Goal: Information Seeking & Learning: Learn about a topic

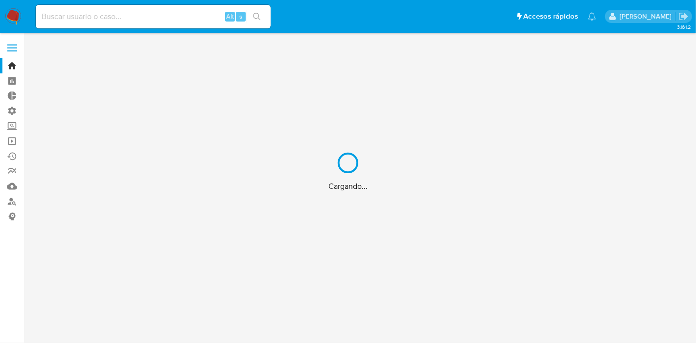
click at [99, 21] on div "Cargando..." at bounding box center [348, 171] width 696 height 343
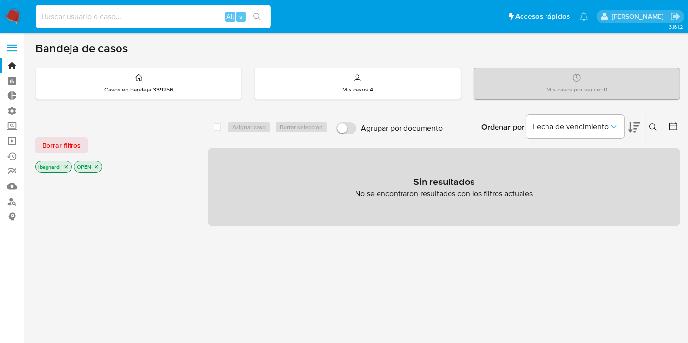
click at [99, 20] on input at bounding box center [153, 16] width 235 height 13
paste input "77213362"
type input "77213362"
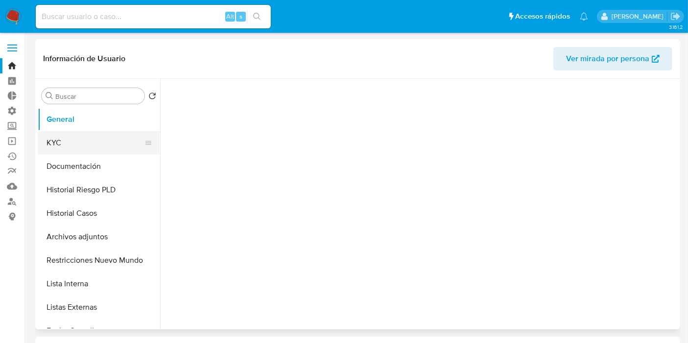
select select "10"
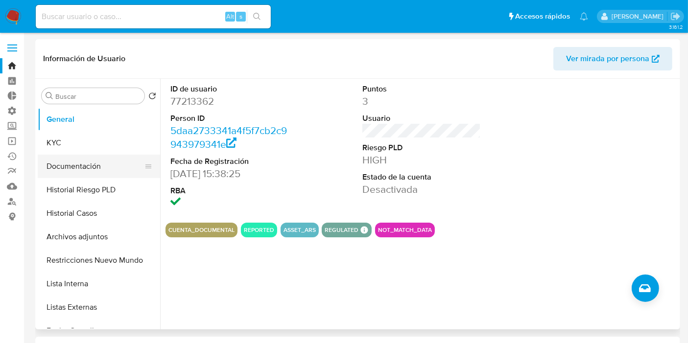
click at [92, 168] on button "Documentación" at bounding box center [95, 166] width 115 height 23
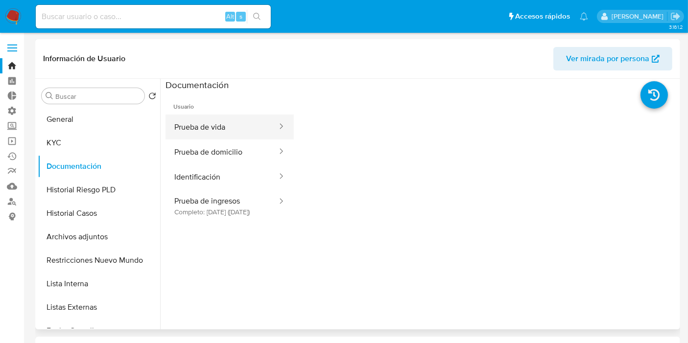
click at [219, 129] on button "Prueba de vida" at bounding box center [221, 127] width 113 height 25
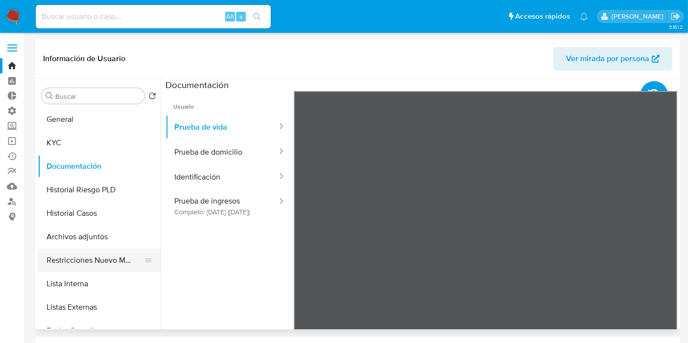
click at [93, 260] on button "Restricciones Nuevo Mundo" at bounding box center [95, 260] width 115 height 23
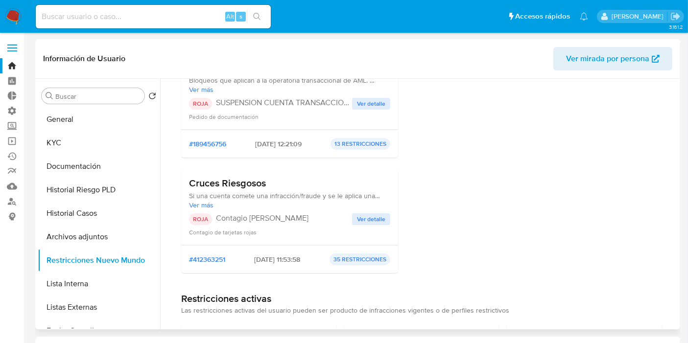
scroll to position [489, 0]
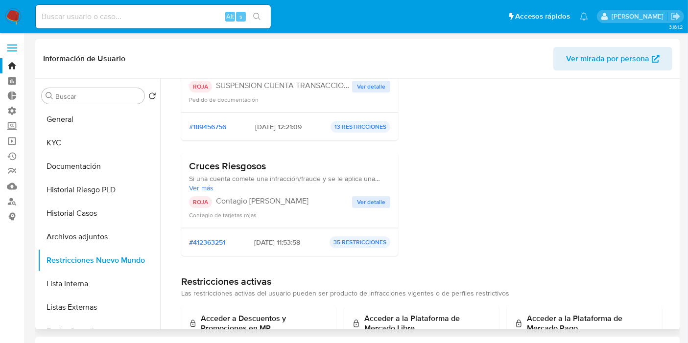
click at [361, 205] on span "Ver detalle" at bounding box center [371, 202] width 28 height 10
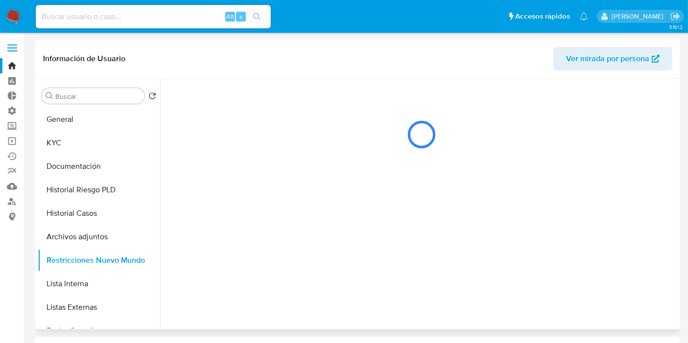
scroll to position [0, 0]
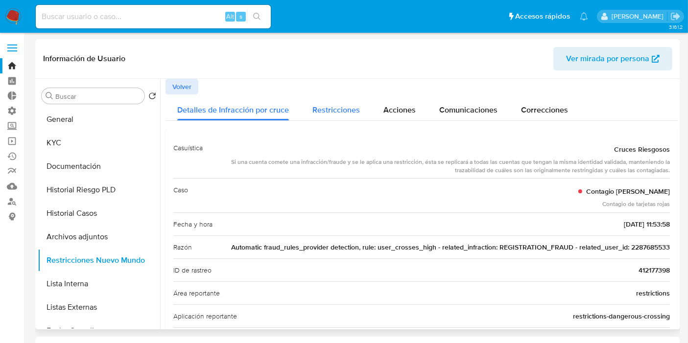
click at [338, 112] on span "Restricciones" at bounding box center [335, 109] width 47 height 11
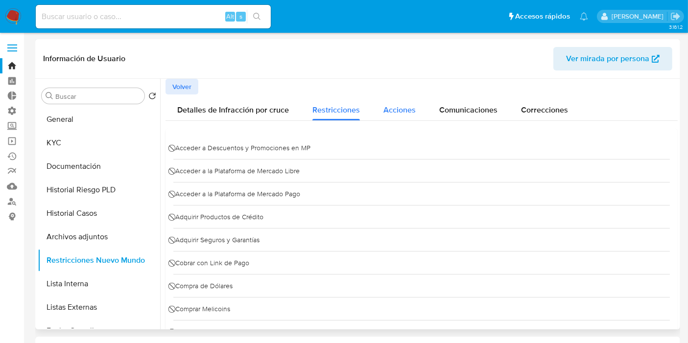
click at [400, 107] on span "Acciones" at bounding box center [399, 109] width 32 height 11
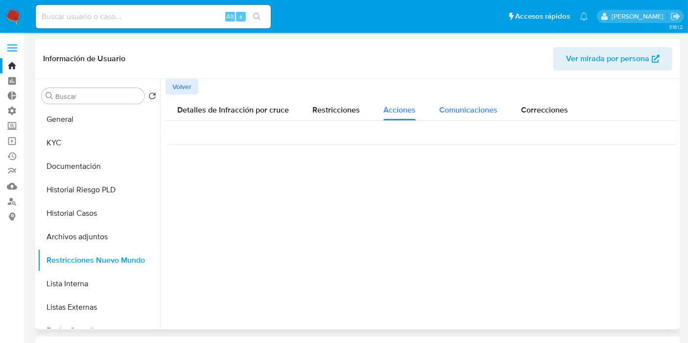
click at [449, 116] on div "Comunicaciones" at bounding box center [468, 107] width 58 height 26
click at [551, 108] on span "Correcciones" at bounding box center [544, 109] width 47 height 11
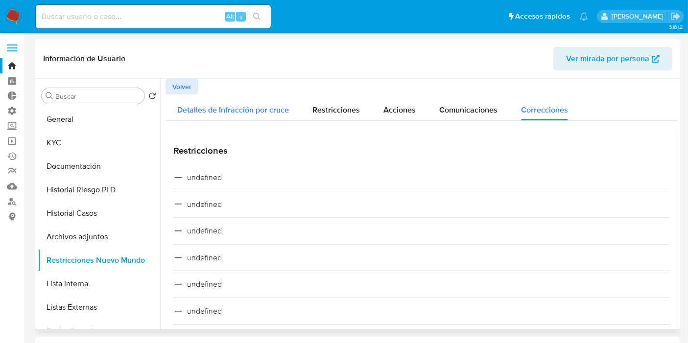
click at [208, 101] on div "Detalles de Infracción por cruce" at bounding box center [233, 107] width 112 height 26
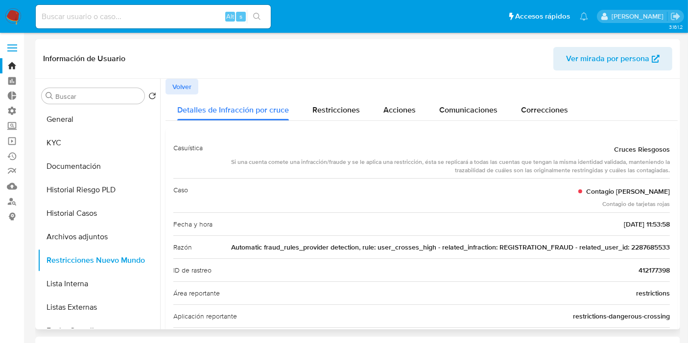
drag, startPoint x: 625, startPoint y: 247, endPoint x: 668, endPoint y: 254, distance: 43.5
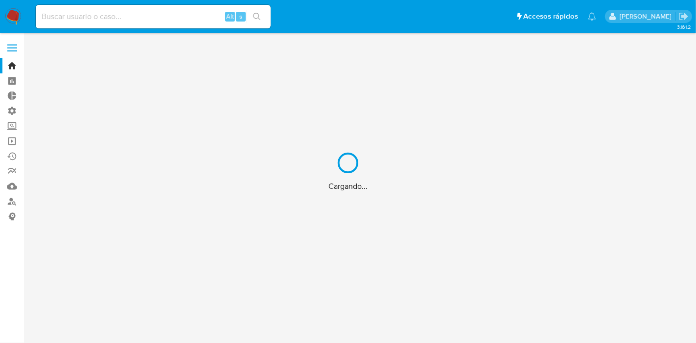
click at [103, 19] on div "Cargando..." at bounding box center [348, 171] width 696 height 343
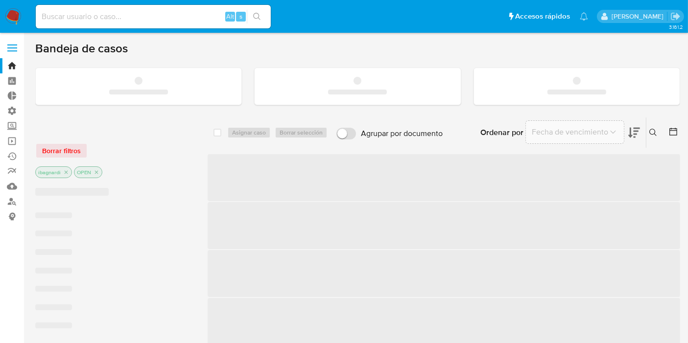
click at [93, 16] on input at bounding box center [153, 16] width 235 height 13
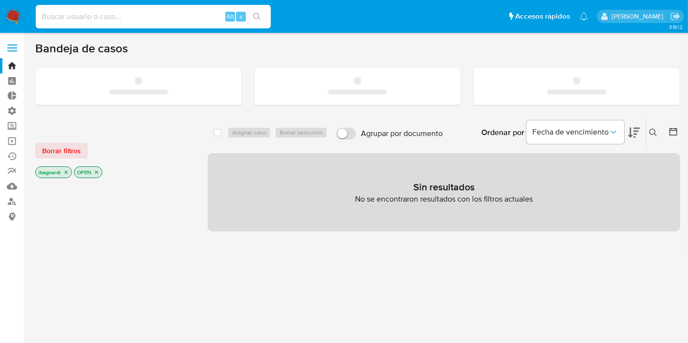
paste input "2287685533"
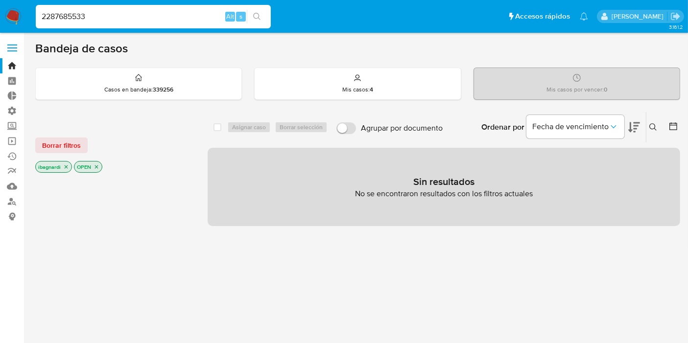
type input "2287685533"
click at [259, 17] on icon "search-icon" at bounding box center [257, 17] width 8 height 8
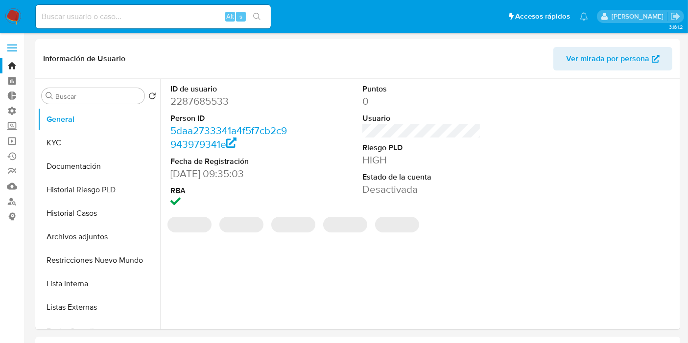
select select "10"
click at [93, 146] on button "KYC" at bounding box center [95, 142] width 115 height 23
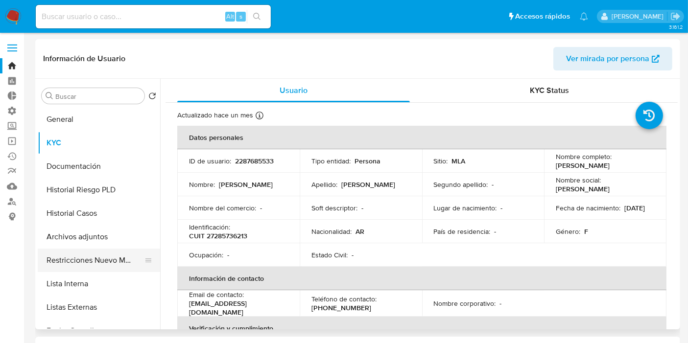
click at [98, 268] on button "Restricciones Nuevo Mundo" at bounding box center [95, 260] width 115 height 23
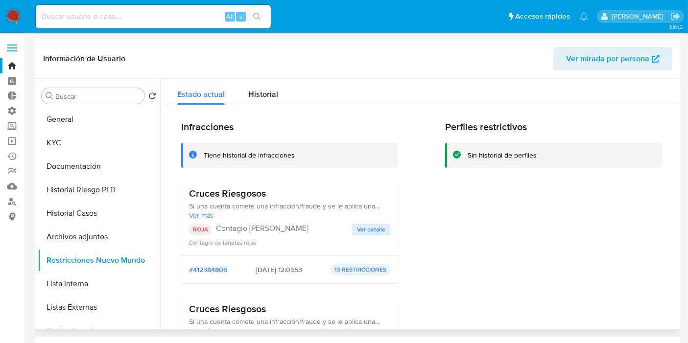
click at [359, 234] on span "Ver detalle" at bounding box center [371, 230] width 28 height 10
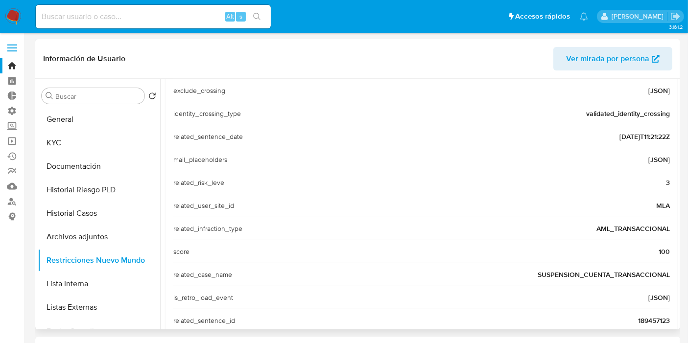
scroll to position [163, 0]
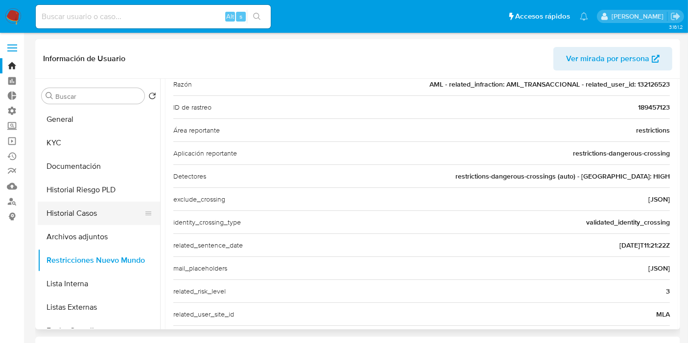
click at [76, 218] on button "Historial Casos" at bounding box center [95, 213] width 115 height 23
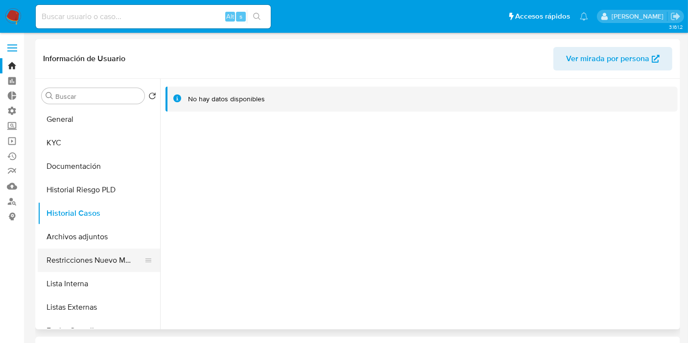
click at [79, 260] on button "Restricciones Nuevo Mundo" at bounding box center [95, 260] width 115 height 23
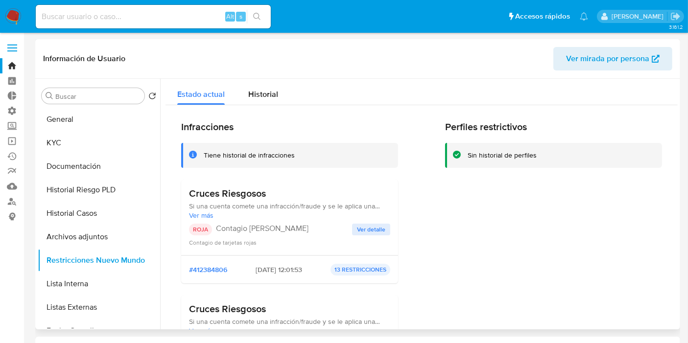
click at [378, 228] on span "Ver detalle" at bounding box center [371, 230] width 28 height 10
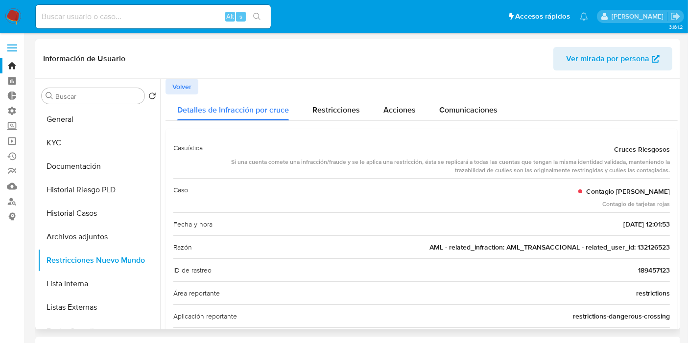
drag, startPoint x: 631, startPoint y: 247, endPoint x: 662, endPoint y: 250, distance: 31.0
click at [662, 248] on span "AML - related_infraction: AML_TRANSACCIONAL - related_user_id: 132126523" at bounding box center [549, 247] width 240 height 10
drag, startPoint x: 671, startPoint y: 240, endPoint x: 666, endPoint y: 247, distance: 9.0
drag, startPoint x: 666, startPoint y: 247, endPoint x: 641, endPoint y: 247, distance: 25.0
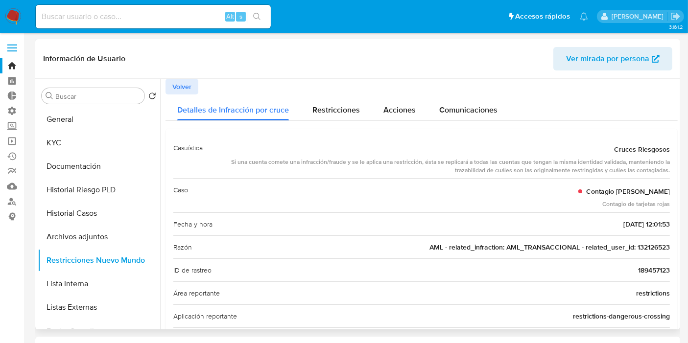
click at [632, 247] on span "AML - related_infraction: AML_TRANSACCIONAL - related_user_id: 132126523" at bounding box center [549, 247] width 240 height 10
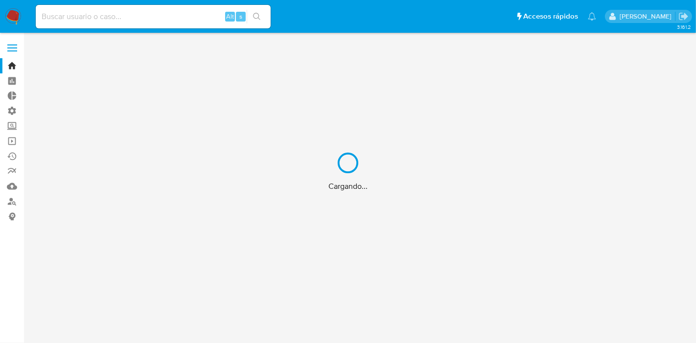
click at [113, 19] on div "Cargando..." at bounding box center [348, 171] width 696 height 343
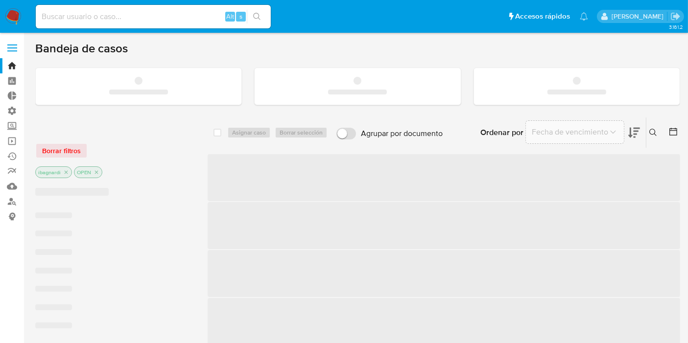
click at [115, 18] on input at bounding box center [153, 16] width 235 height 13
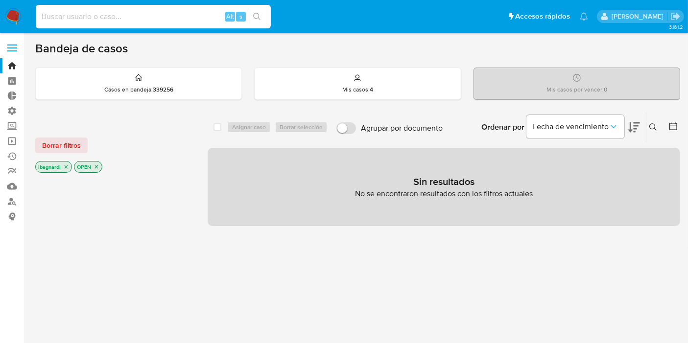
paste input "132126523"
type input "132126523"
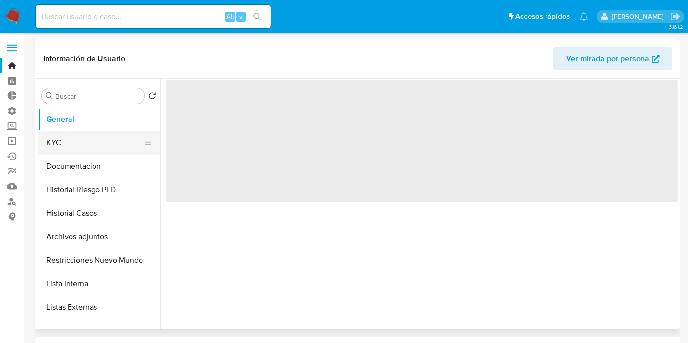
select select "10"
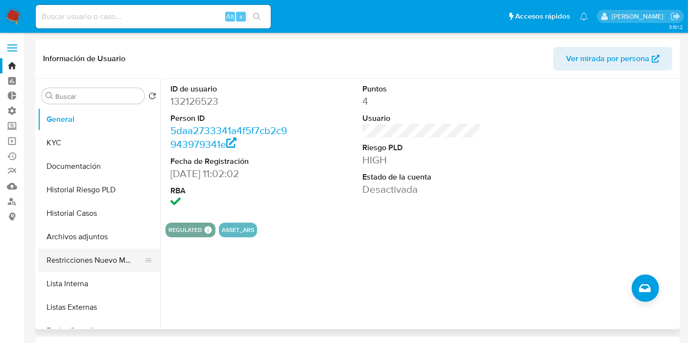
click at [105, 261] on button "Restricciones Nuevo Mundo" at bounding box center [95, 260] width 115 height 23
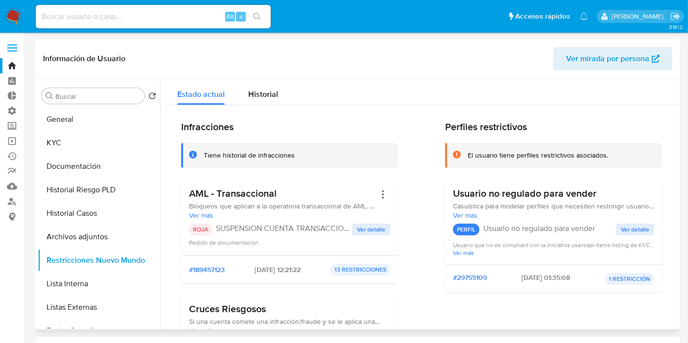
click at [369, 228] on span "Ver detalle" at bounding box center [371, 230] width 28 height 10
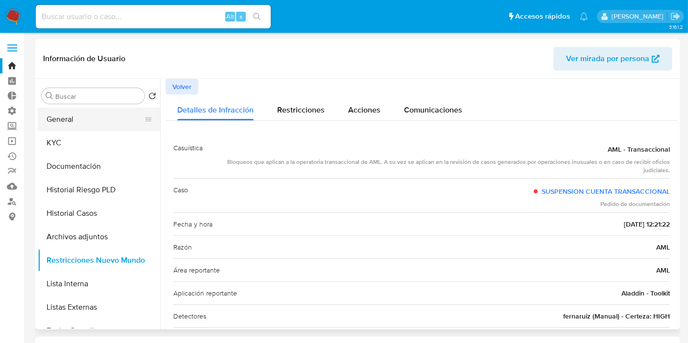
click at [113, 112] on button "General" at bounding box center [95, 119] width 115 height 23
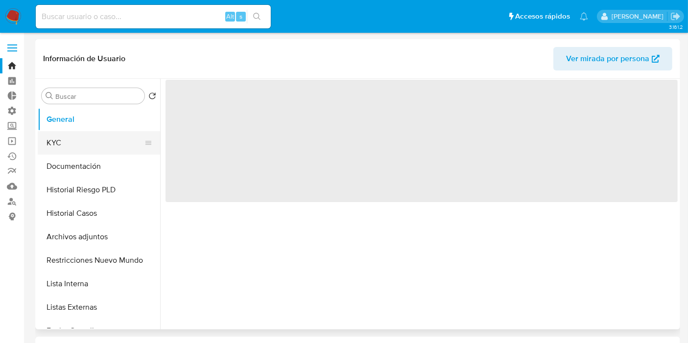
click at [89, 151] on button "KYC" at bounding box center [95, 142] width 115 height 23
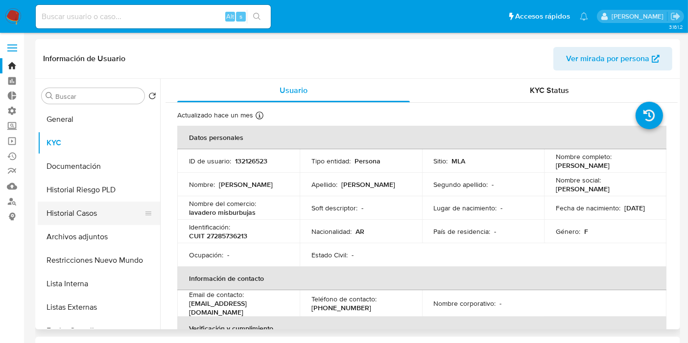
click at [98, 210] on button "Historial Casos" at bounding box center [95, 213] width 115 height 23
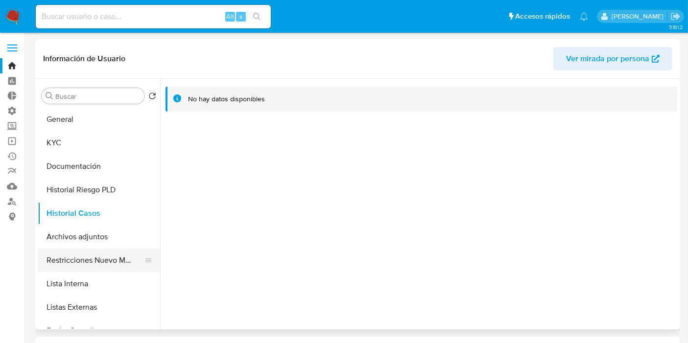
click at [102, 258] on button "Restricciones Nuevo Mundo" at bounding box center [95, 260] width 115 height 23
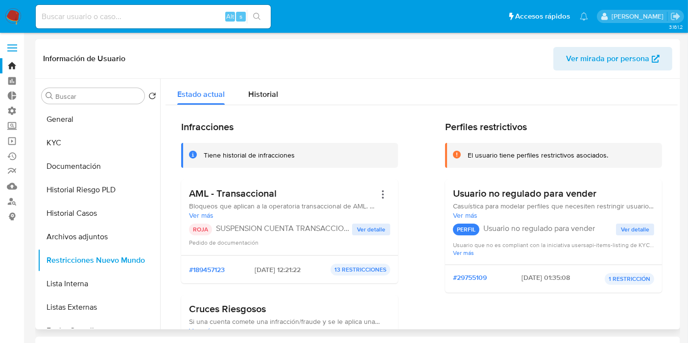
click at [370, 231] on span "Ver detalle" at bounding box center [371, 230] width 28 height 10
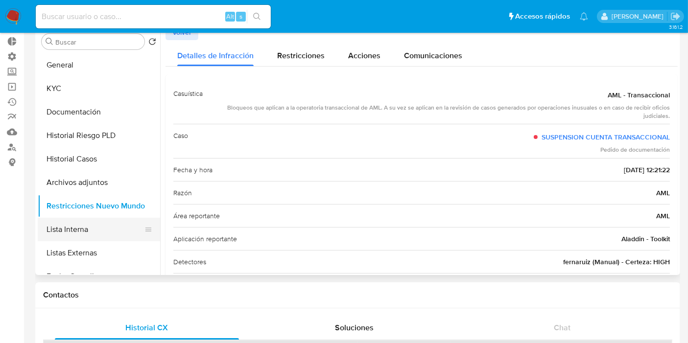
click at [92, 227] on button "Lista Interna" at bounding box center [95, 229] width 115 height 23
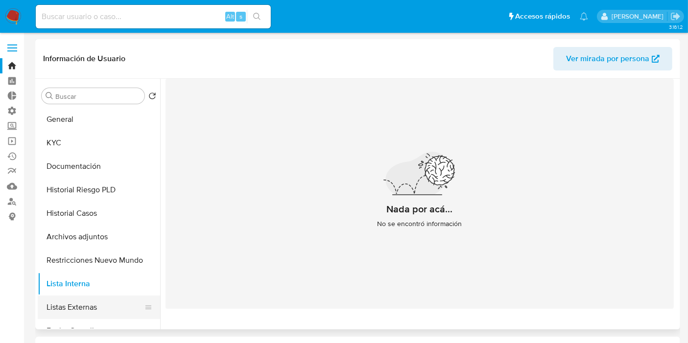
click at [87, 307] on button "Listas Externas" at bounding box center [95, 307] width 115 height 23
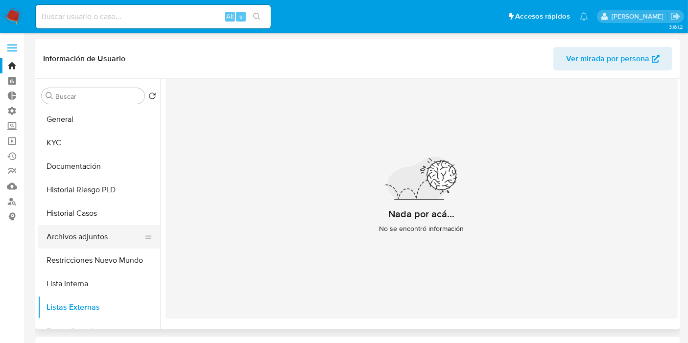
click at [103, 232] on button "Archivos adjuntos" at bounding box center [95, 236] width 115 height 23
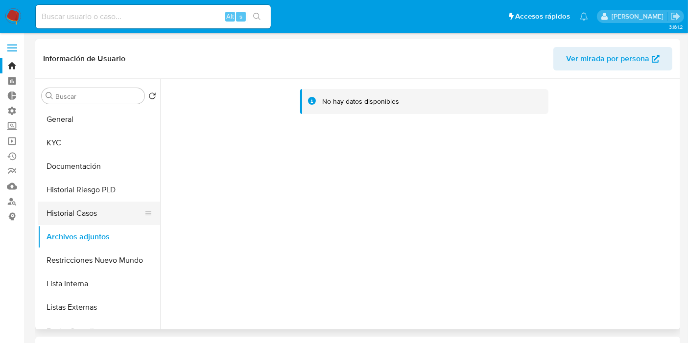
click at [93, 218] on button "Historial Casos" at bounding box center [95, 213] width 115 height 23
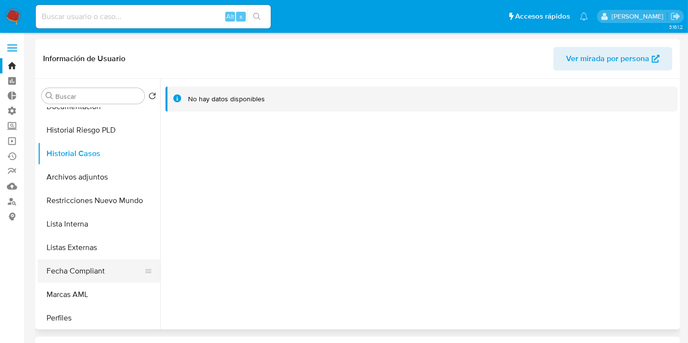
scroll to position [109, 0]
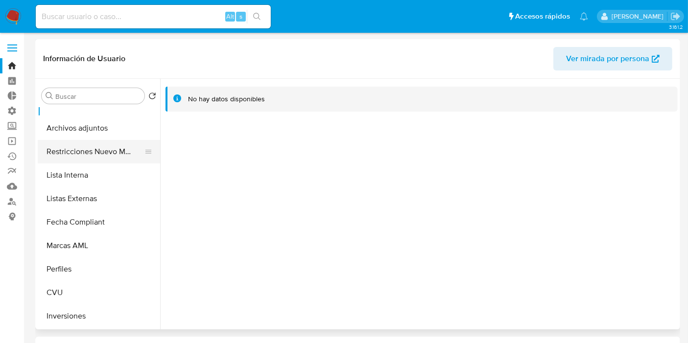
click at [114, 144] on button "Restricciones Nuevo Mundo" at bounding box center [95, 151] width 115 height 23
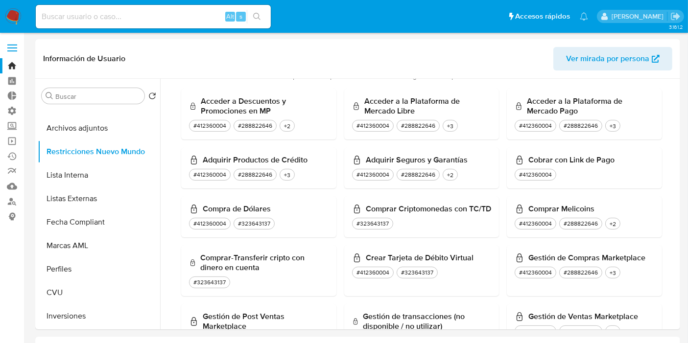
scroll to position [489, 0]
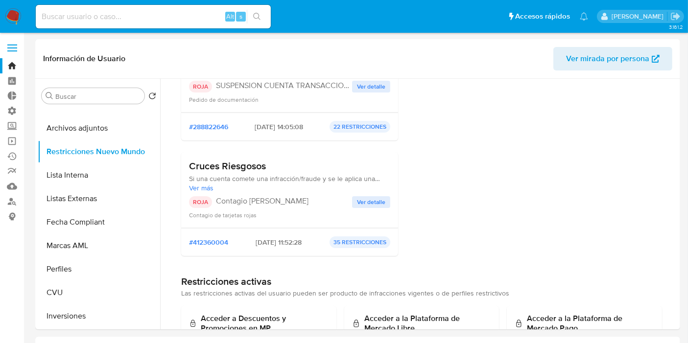
click at [363, 200] on span "Ver detalle" at bounding box center [371, 202] width 28 height 10
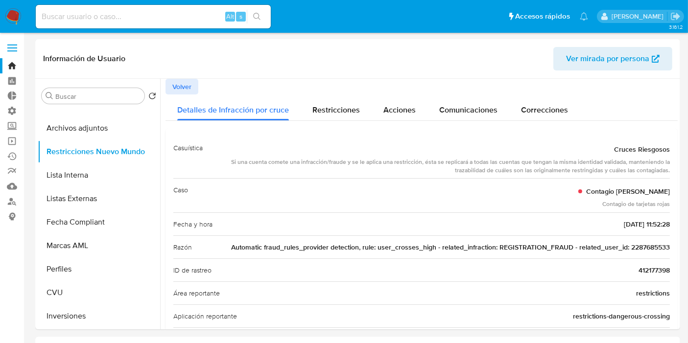
drag, startPoint x: 626, startPoint y: 248, endPoint x: 675, endPoint y: 251, distance: 49.0
click at [675, 251] on div at bounding box center [418, 204] width 517 height 251
click at [153, 15] on input at bounding box center [153, 16] width 235 height 13
paste input "2287685533"
type input "2287685533"
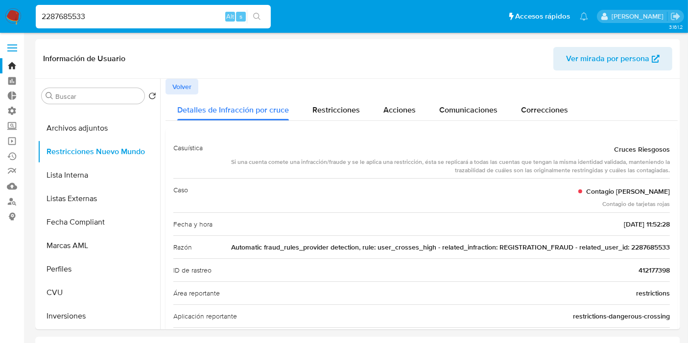
click at [253, 23] on div "2287685533 Alt s" at bounding box center [153, 16] width 235 height 23
click at [275, 15] on ul "Pausado Ver notificaciones 2287685533 Alt s Accesos rápidos Presiona las siguie…" at bounding box center [312, 16] width 562 height 24
click at [261, 12] on button "search-icon" at bounding box center [257, 17] width 20 height 14
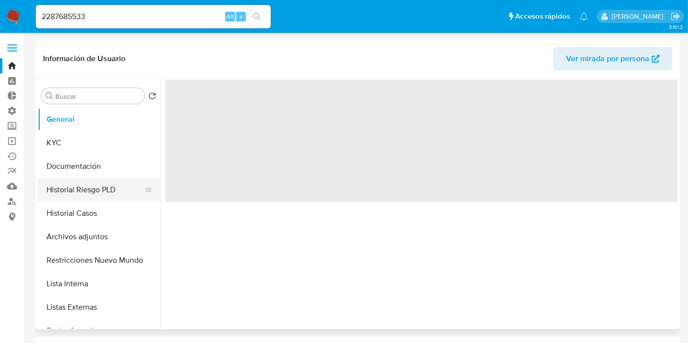
select select "10"
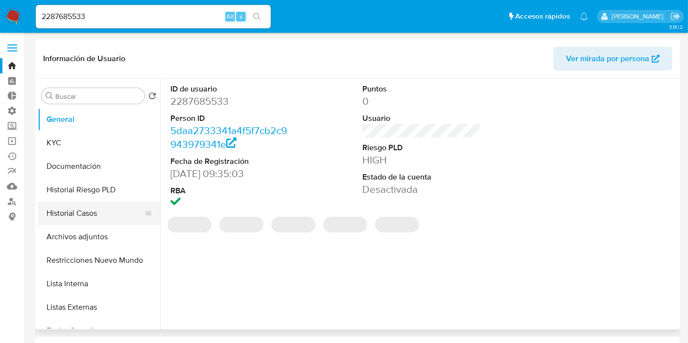
click at [87, 208] on button "Historial Casos" at bounding box center [95, 213] width 115 height 23
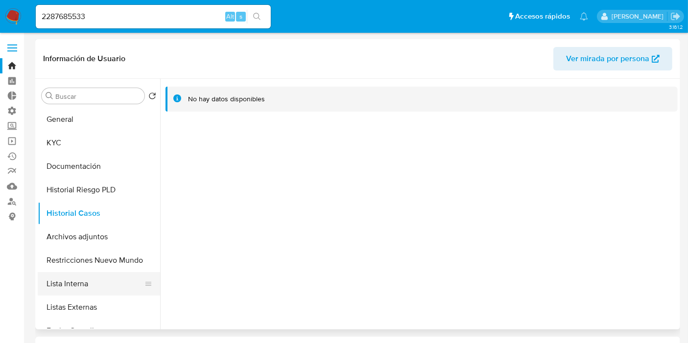
click at [81, 281] on button "Lista Interna" at bounding box center [95, 283] width 115 height 23
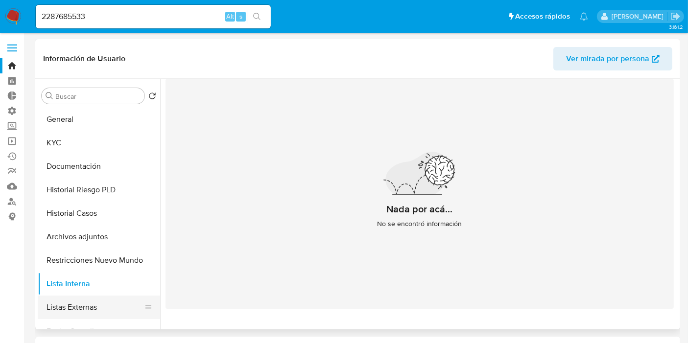
click at [69, 307] on button "Listas Externas" at bounding box center [95, 307] width 115 height 23
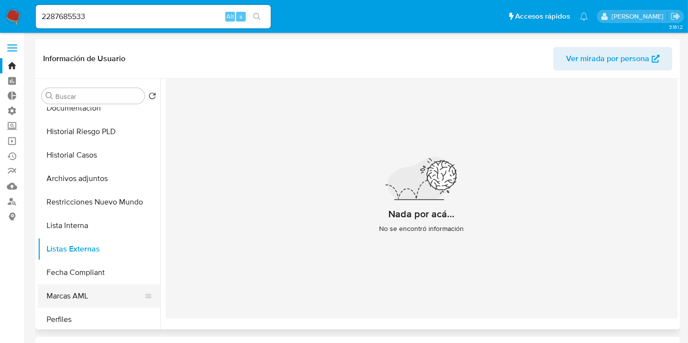
scroll to position [109, 0]
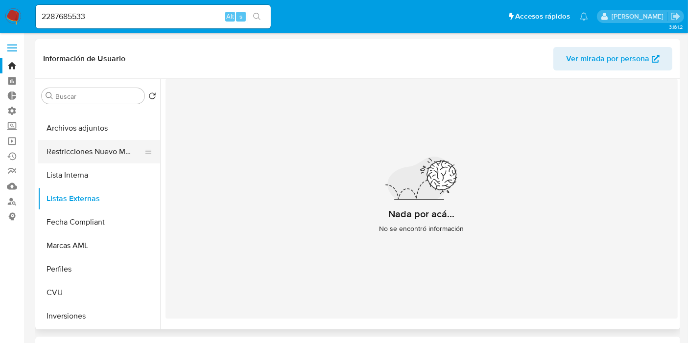
click at [128, 149] on button "Restricciones Nuevo Mundo" at bounding box center [95, 151] width 115 height 23
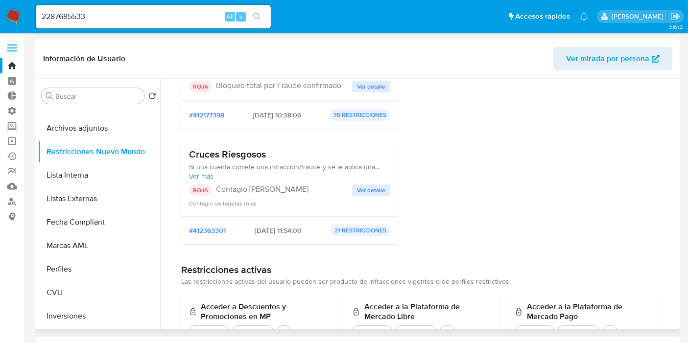
scroll to position [544, 0]
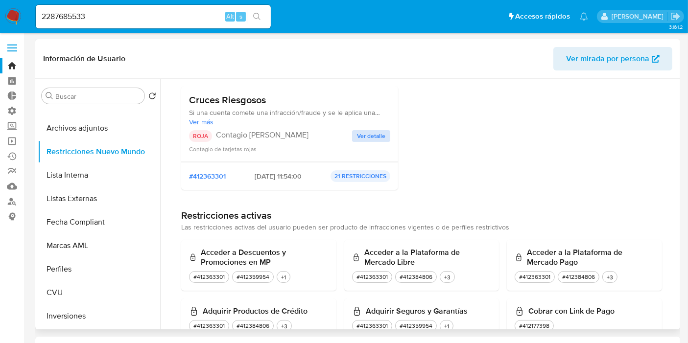
click at [370, 129] on div "Cruces Riesgosos Si una cuenta comete una infracción/fraude y se le aplica una …" at bounding box center [289, 124] width 201 height 60
click at [369, 131] on span "Ver detalle" at bounding box center [371, 136] width 28 height 10
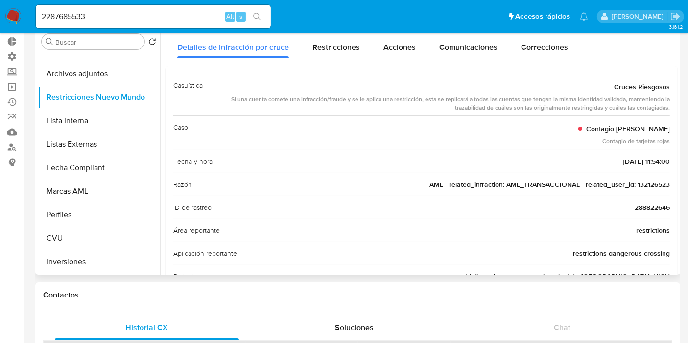
scroll to position [0, 0]
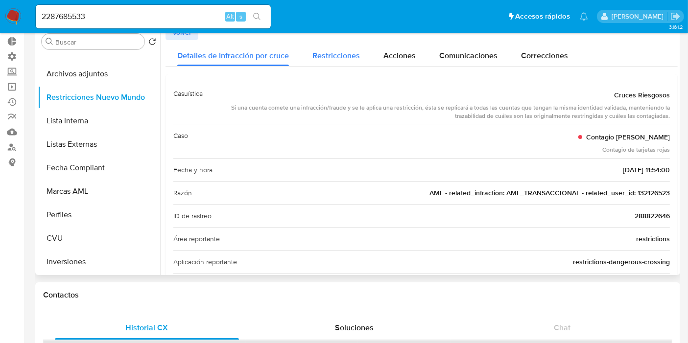
click at [337, 50] on span "Restricciones" at bounding box center [335, 55] width 47 height 11
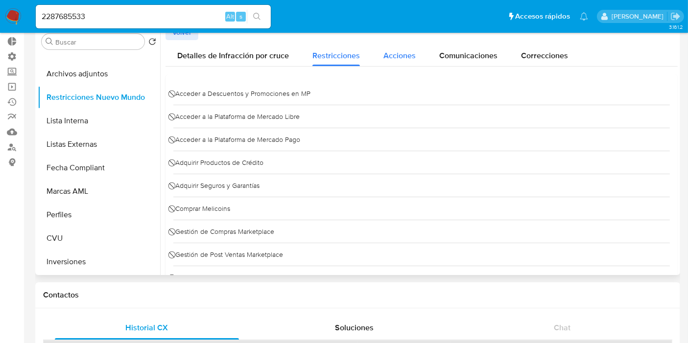
click at [395, 54] on span "Acciones" at bounding box center [399, 55] width 32 height 11
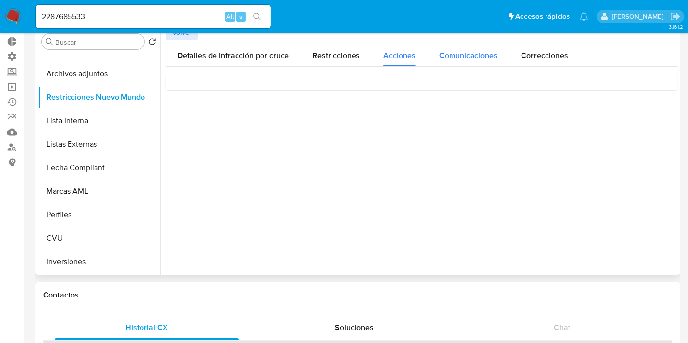
click at [485, 58] on span "Comunicaciones" at bounding box center [468, 55] width 58 height 11
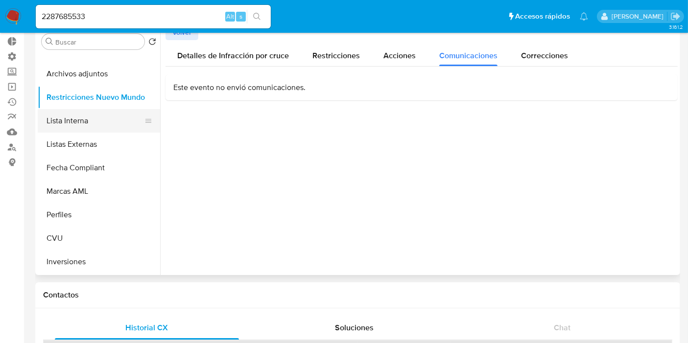
click at [96, 128] on button "Lista Interna" at bounding box center [95, 120] width 115 height 23
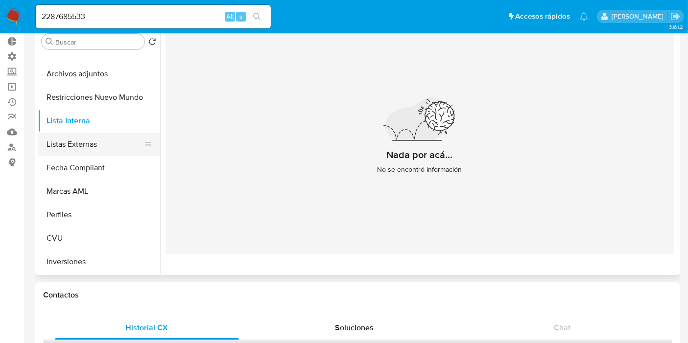
click at [96, 144] on button "Listas Externas" at bounding box center [95, 144] width 115 height 23
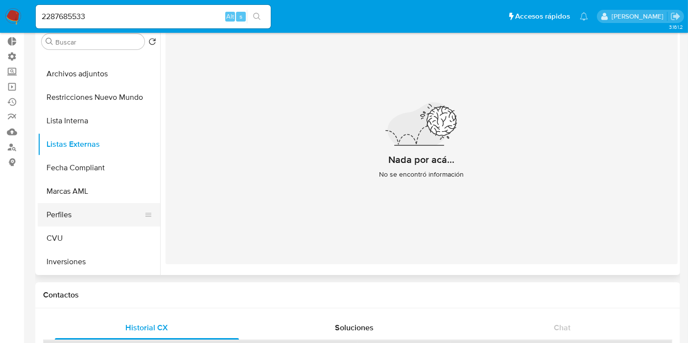
scroll to position [163, 0]
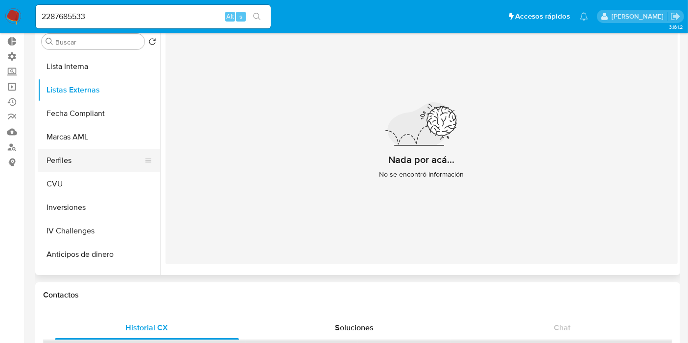
click at [96, 167] on button "Perfiles" at bounding box center [95, 160] width 115 height 23
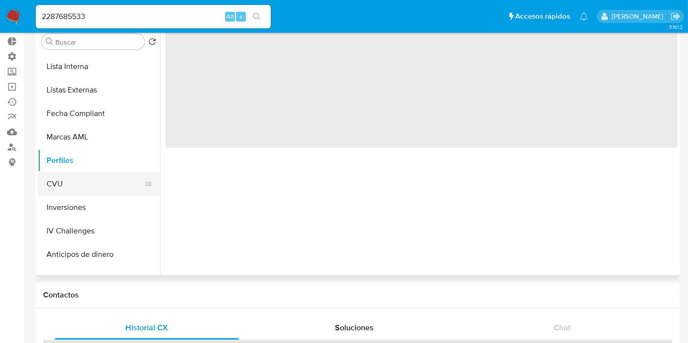
click at [100, 185] on button "CVU" at bounding box center [95, 183] width 115 height 23
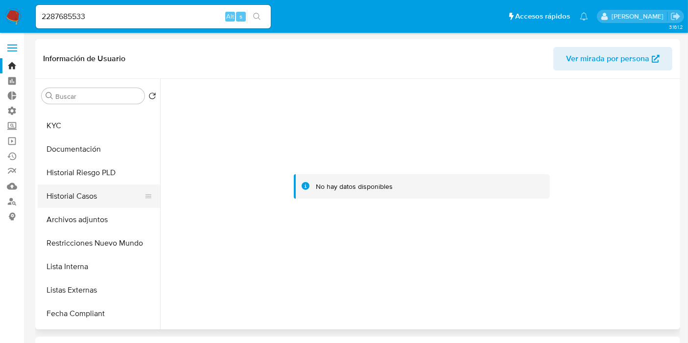
scroll to position [0, 0]
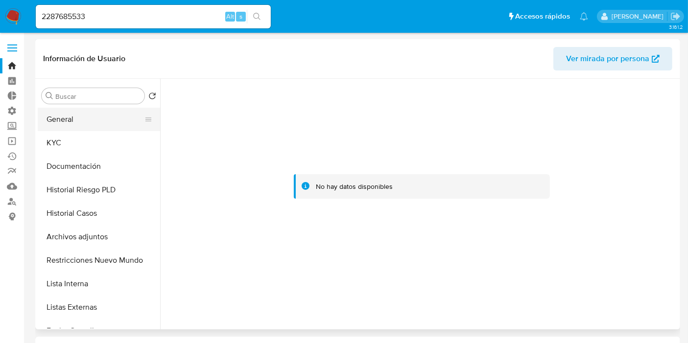
click at [89, 114] on button "General" at bounding box center [95, 119] width 115 height 23
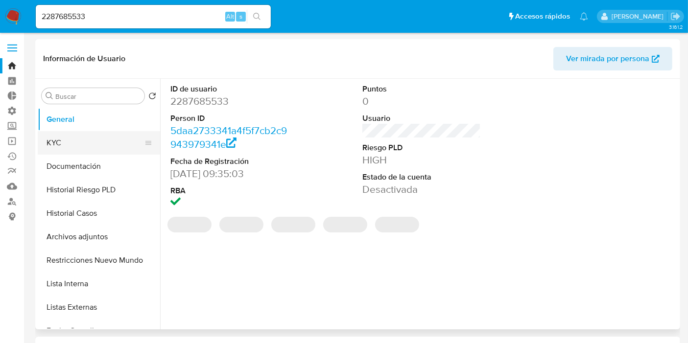
click at [76, 147] on button "KYC" at bounding box center [95, 142] width 115 height 23
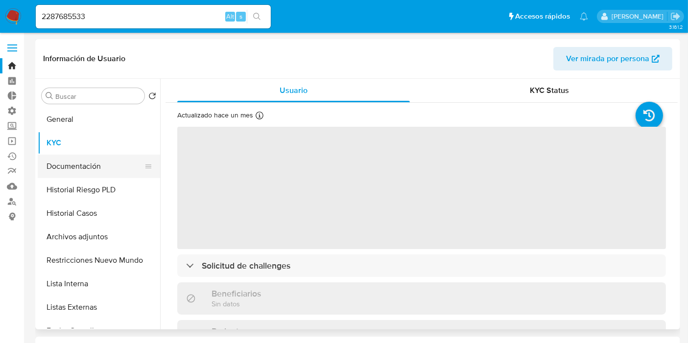
click at [100, 167] on button "Documentación" at bounding box center [95, 166] width 115 height 23
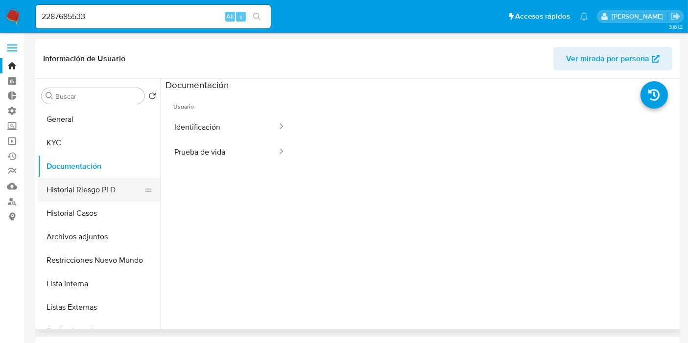
click at [73, 193] on button "Historial Riesgo PLD" at bounding box center [95, 189] width 115 height 23
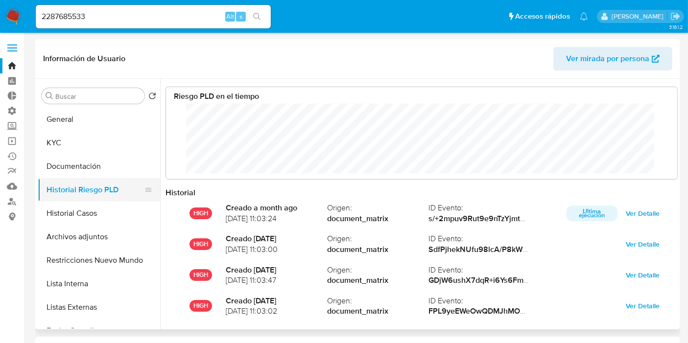
scroll to position [73, 492]
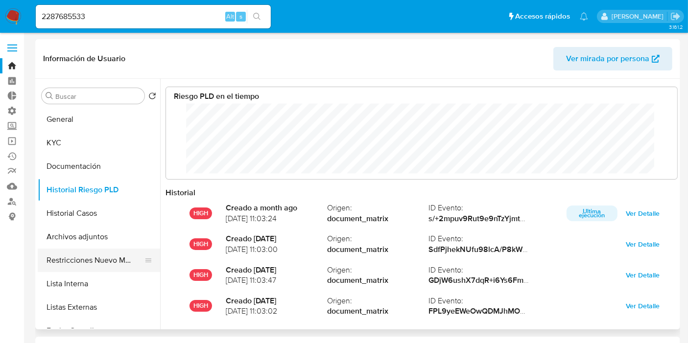
click at [100, 255] on button "Restricciones Nuevo Mundo" at bounding box center [95, 260] width 115 height 23
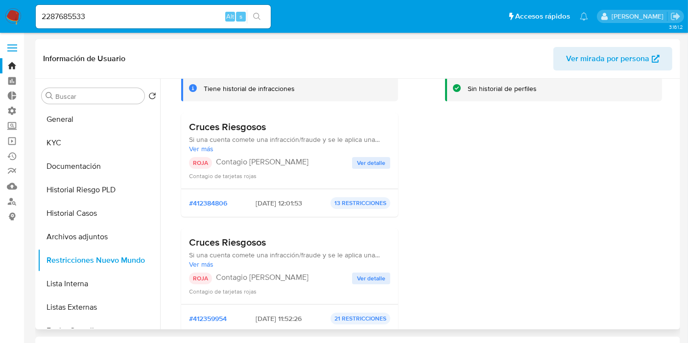
scroll to position [0, 0]
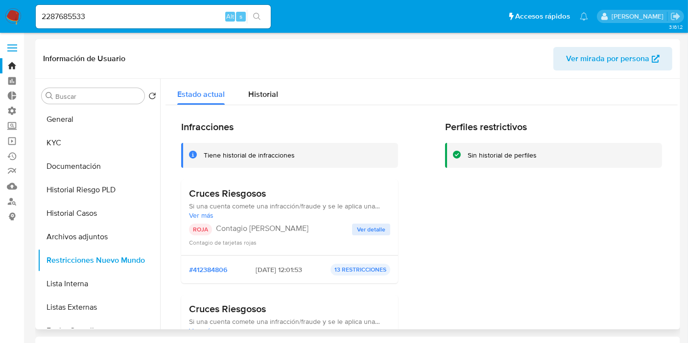
click at [372, 231] on span "Ver detalle" at bounding box center [371, 230] width 28 height 10
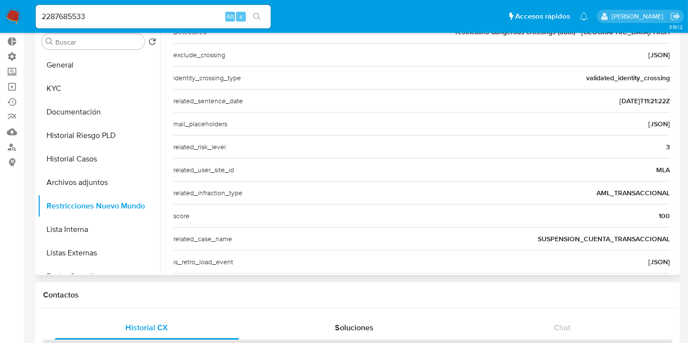
scroll to position [275, 0]
